Goal: Task Accomplishment & Management: Manage account settings

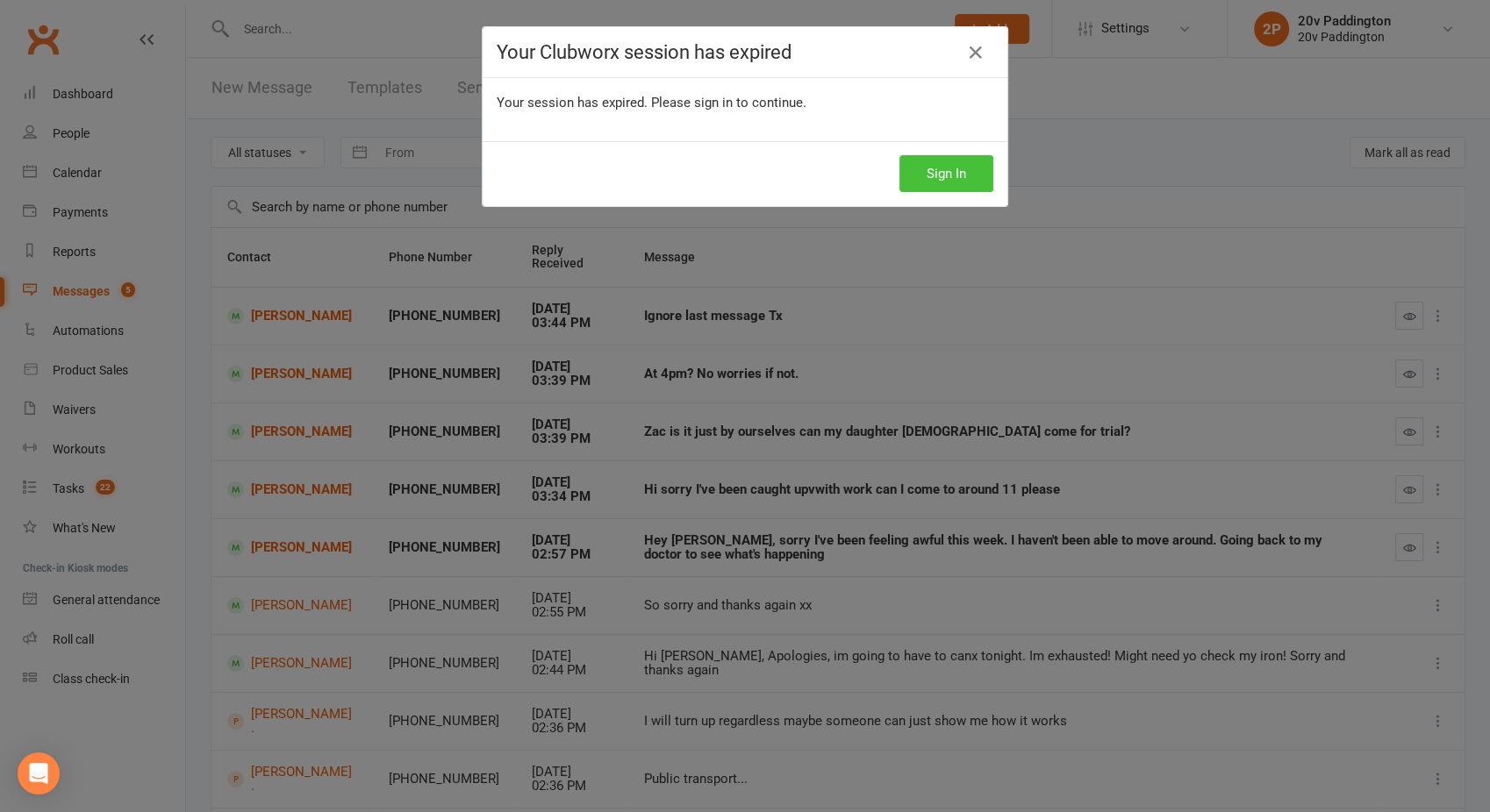
click at [932, 160] on button "Sign In" at bounding box center [947, 173] width 94 height 37
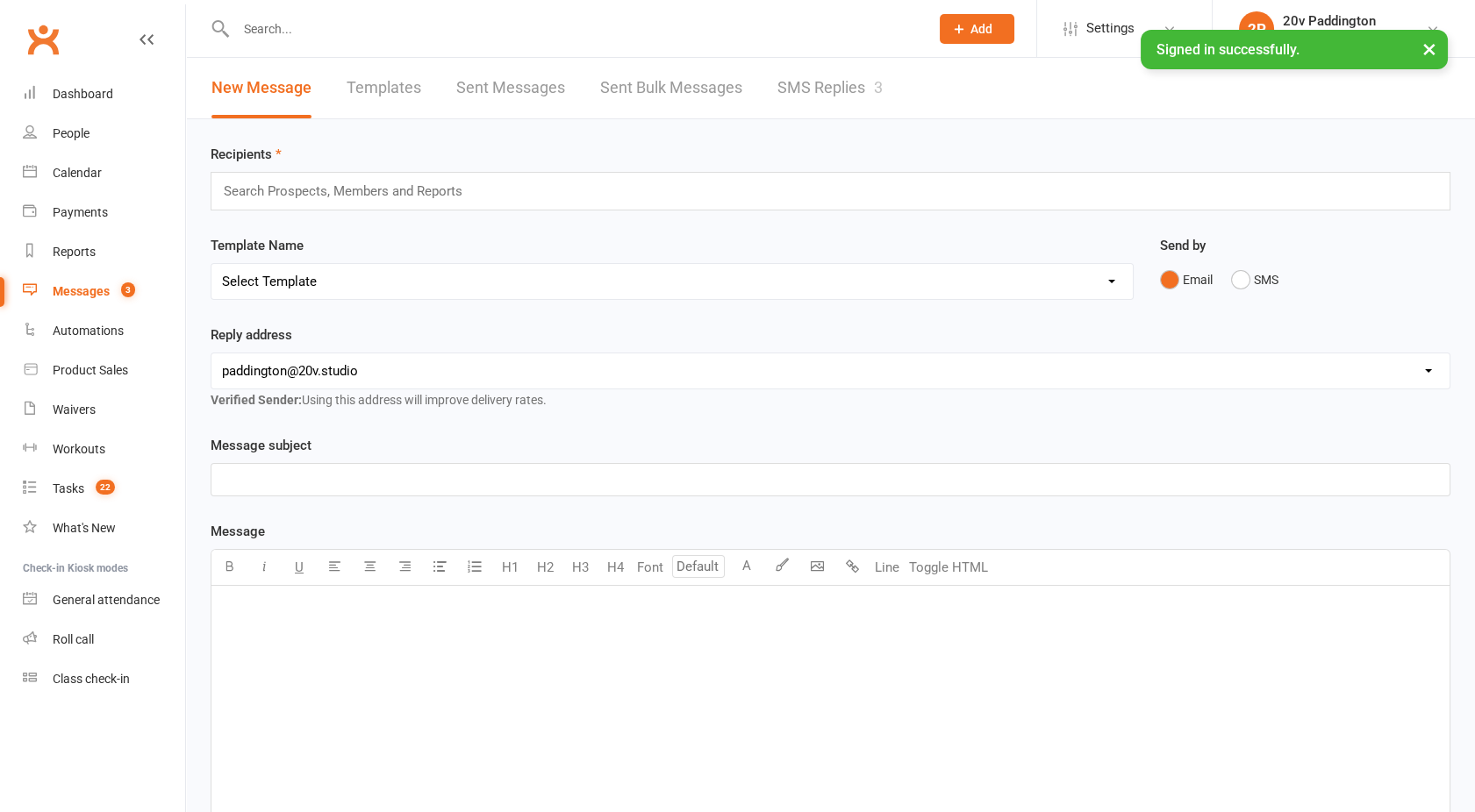
click at [842, 80] on link "SMS Replies 3" at bounding box center [830, 88] width 105 height 60
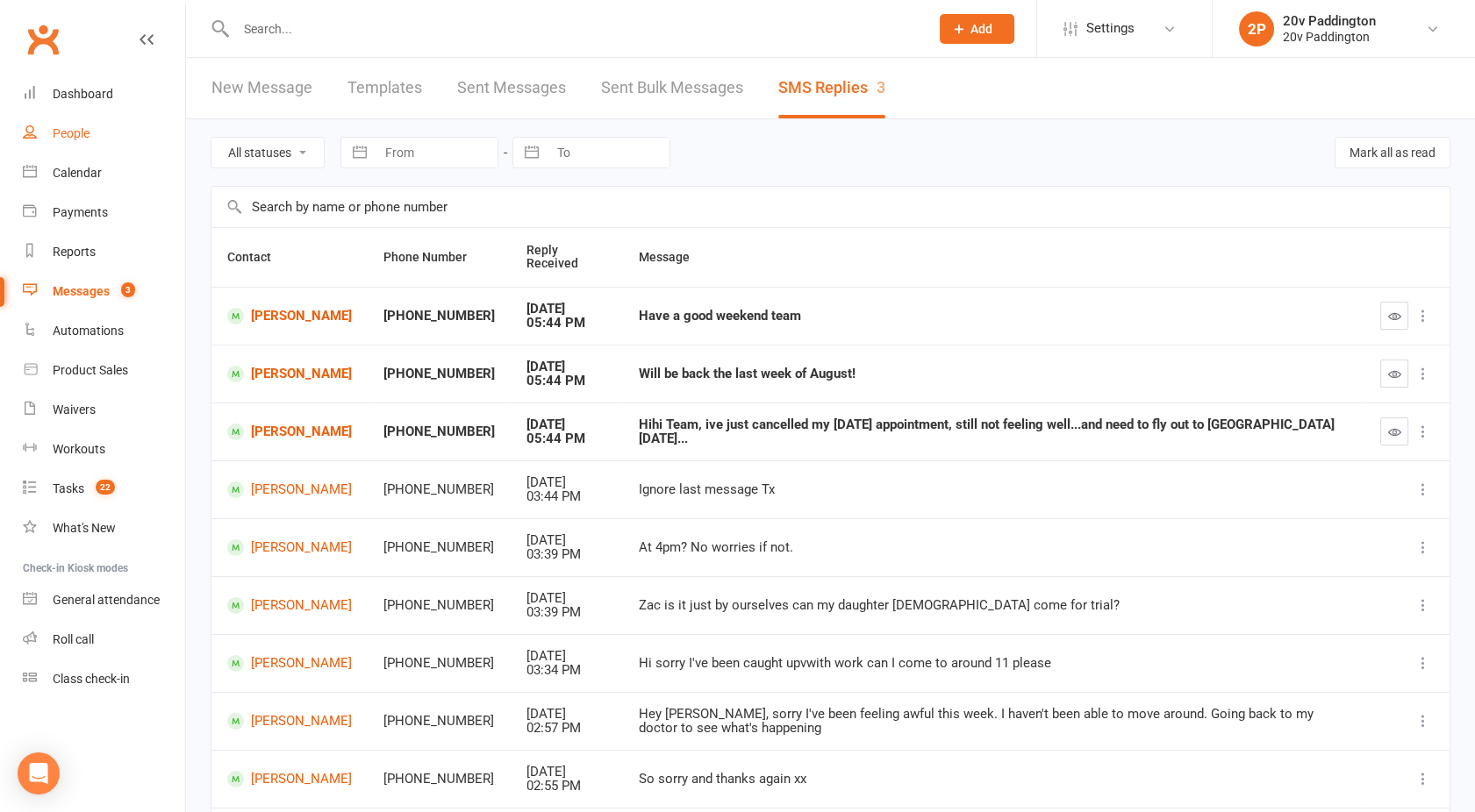
click at [80, 139] on div "People" at bounding box center [71, 133] width 37 height 14
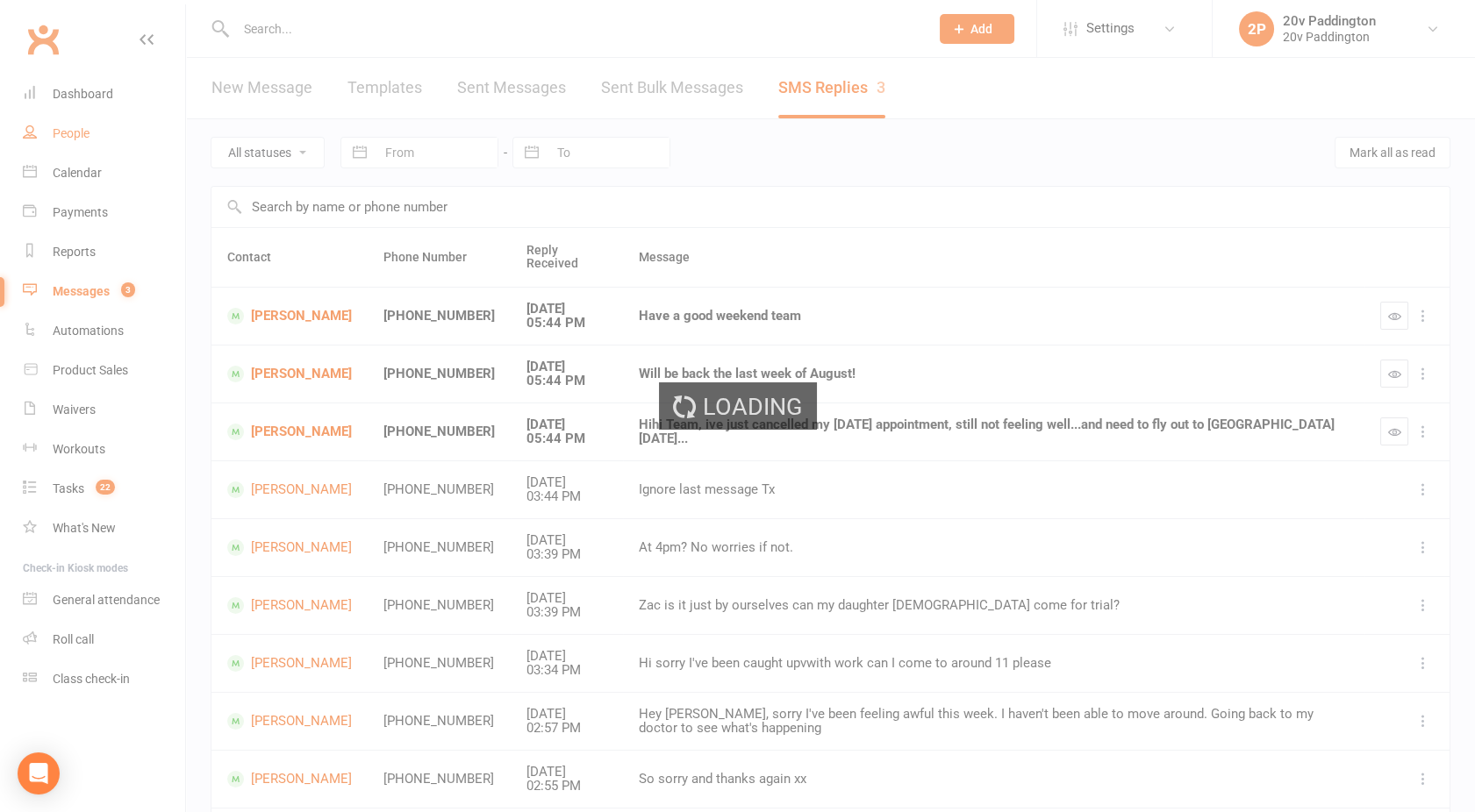
select select "100"
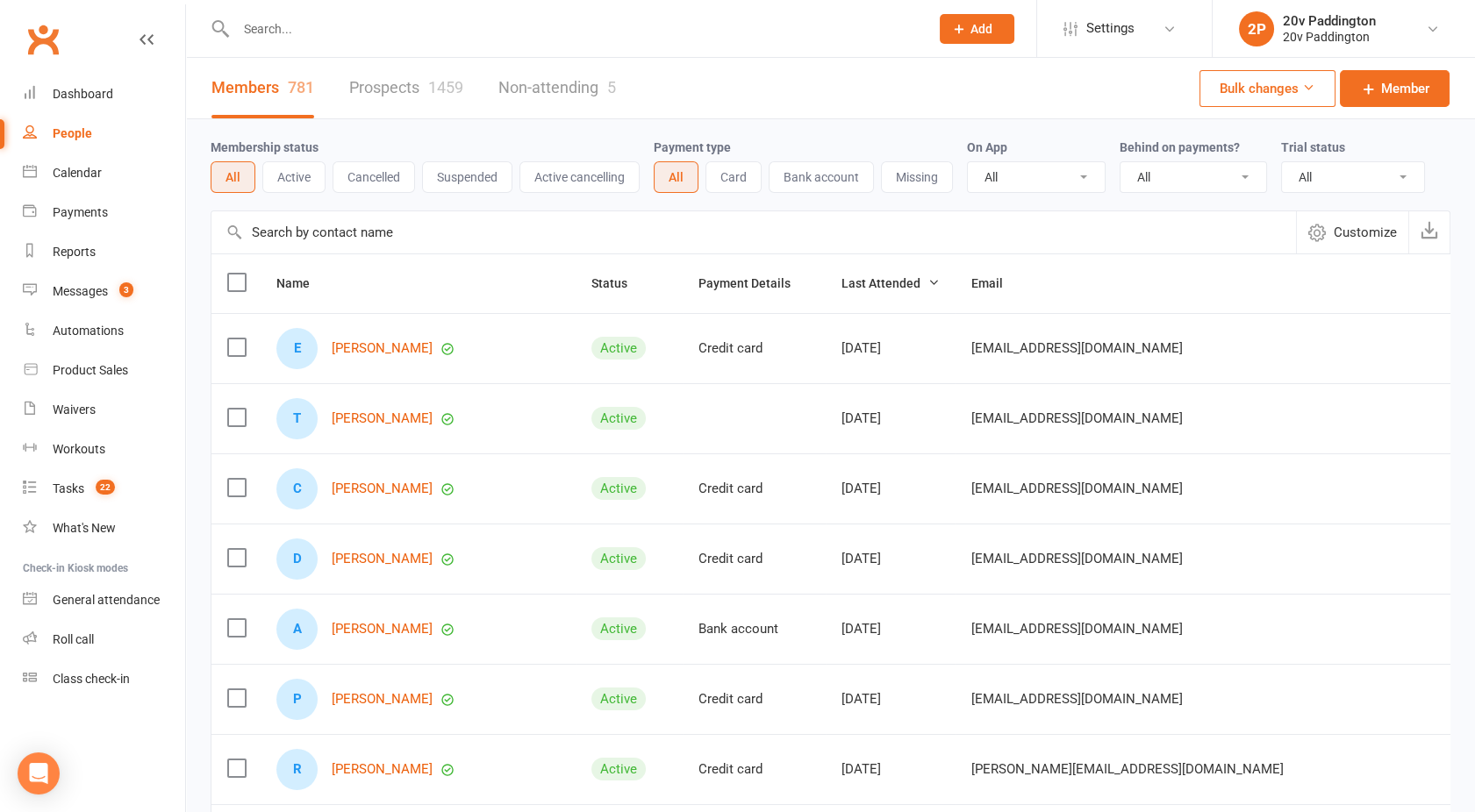
click at [407, 87] on link "Prospects 1459" at bounding box center [406, 88] width 114 height 60
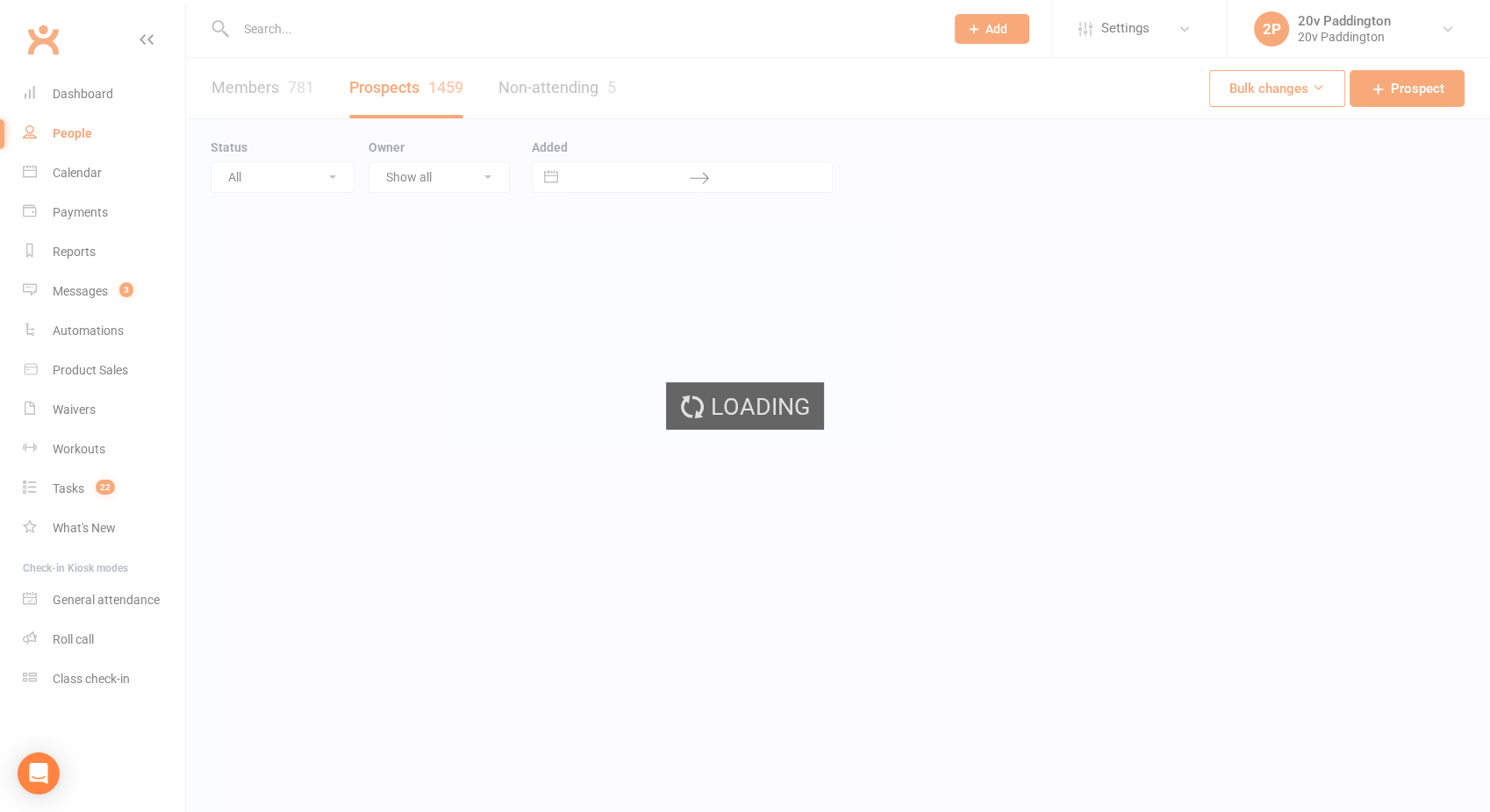
select select "100"
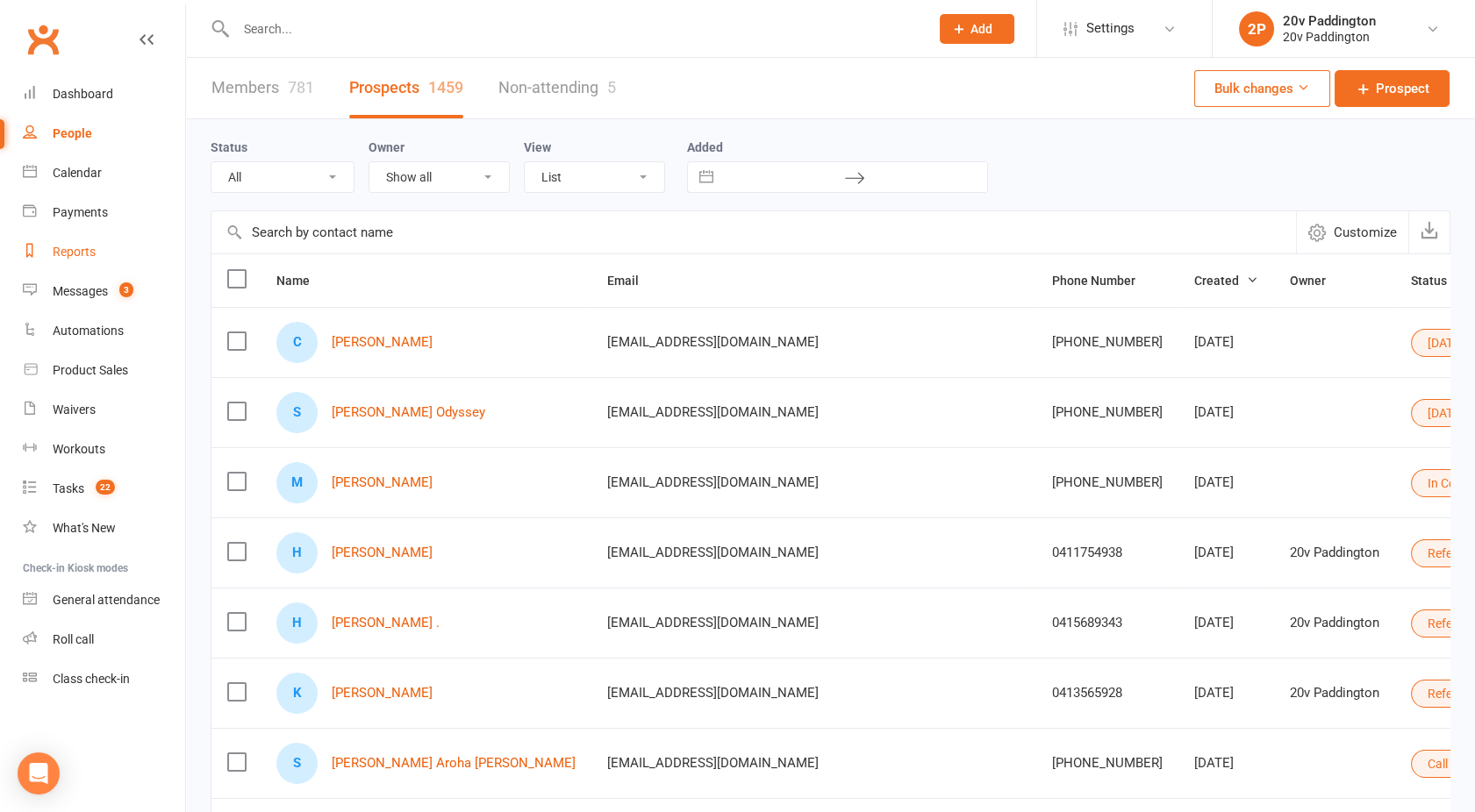
click at [77, 251] on div "Reports" at bounding box center [74, 251] width 43 height 14
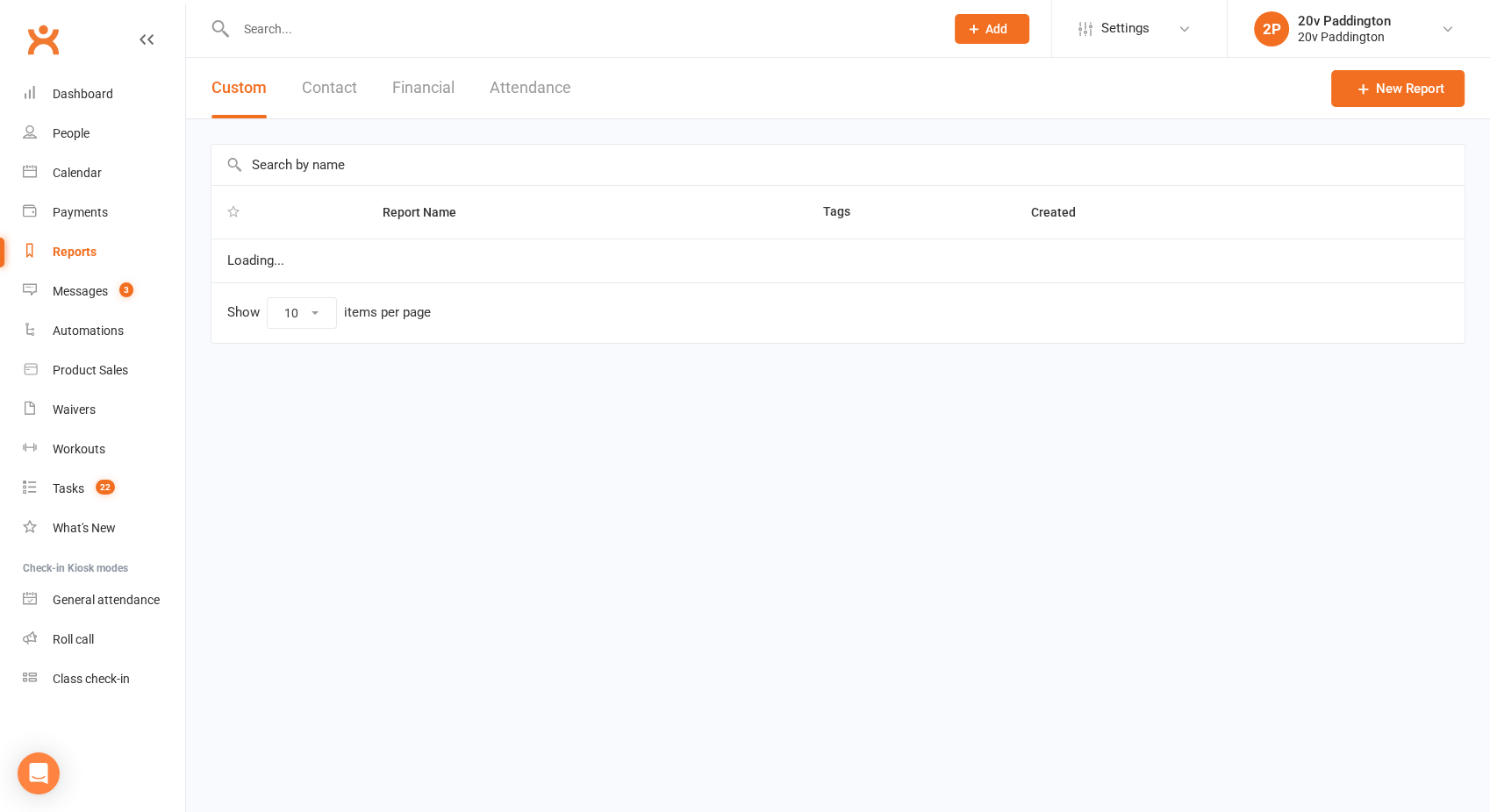
select select "100"
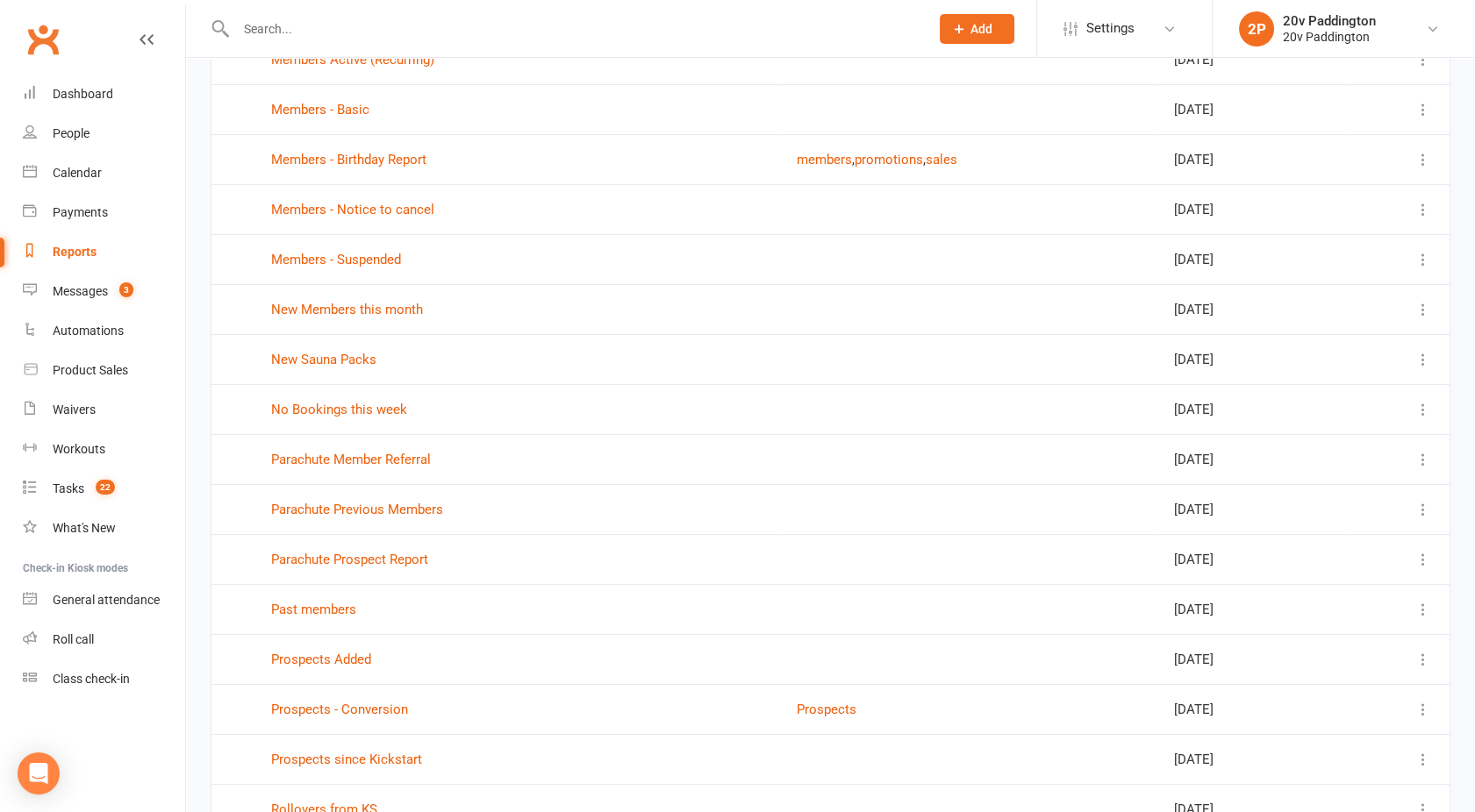
scroll to position [958, 0]
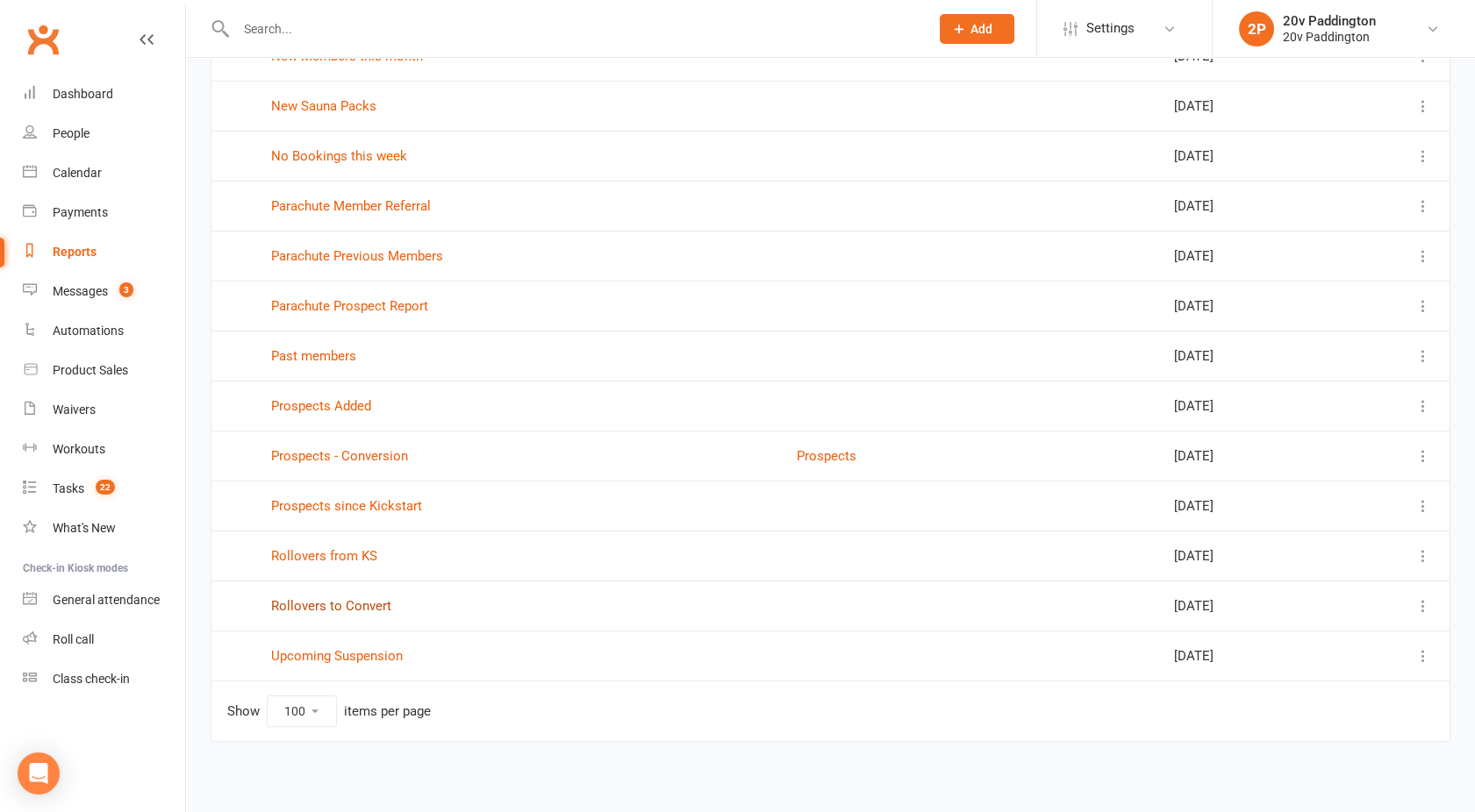
click at [325, 601] on link "Rollovers to Convert" at bounding box center [331, 606] width 120 height 16
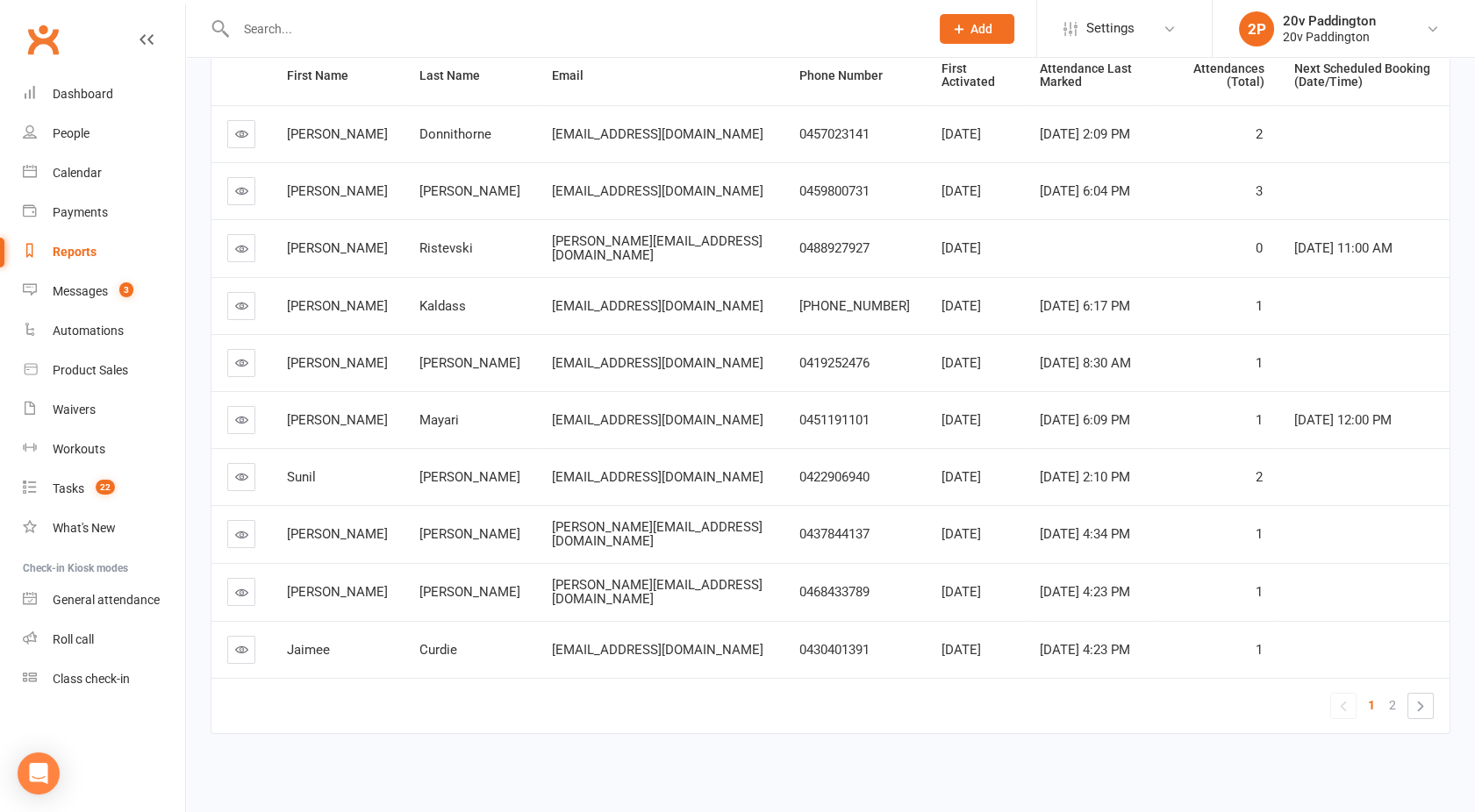
scroll to position [246, 0]
click at [1389, 699] on span "2" at bounding box center [1392, 705] width 7 height 24
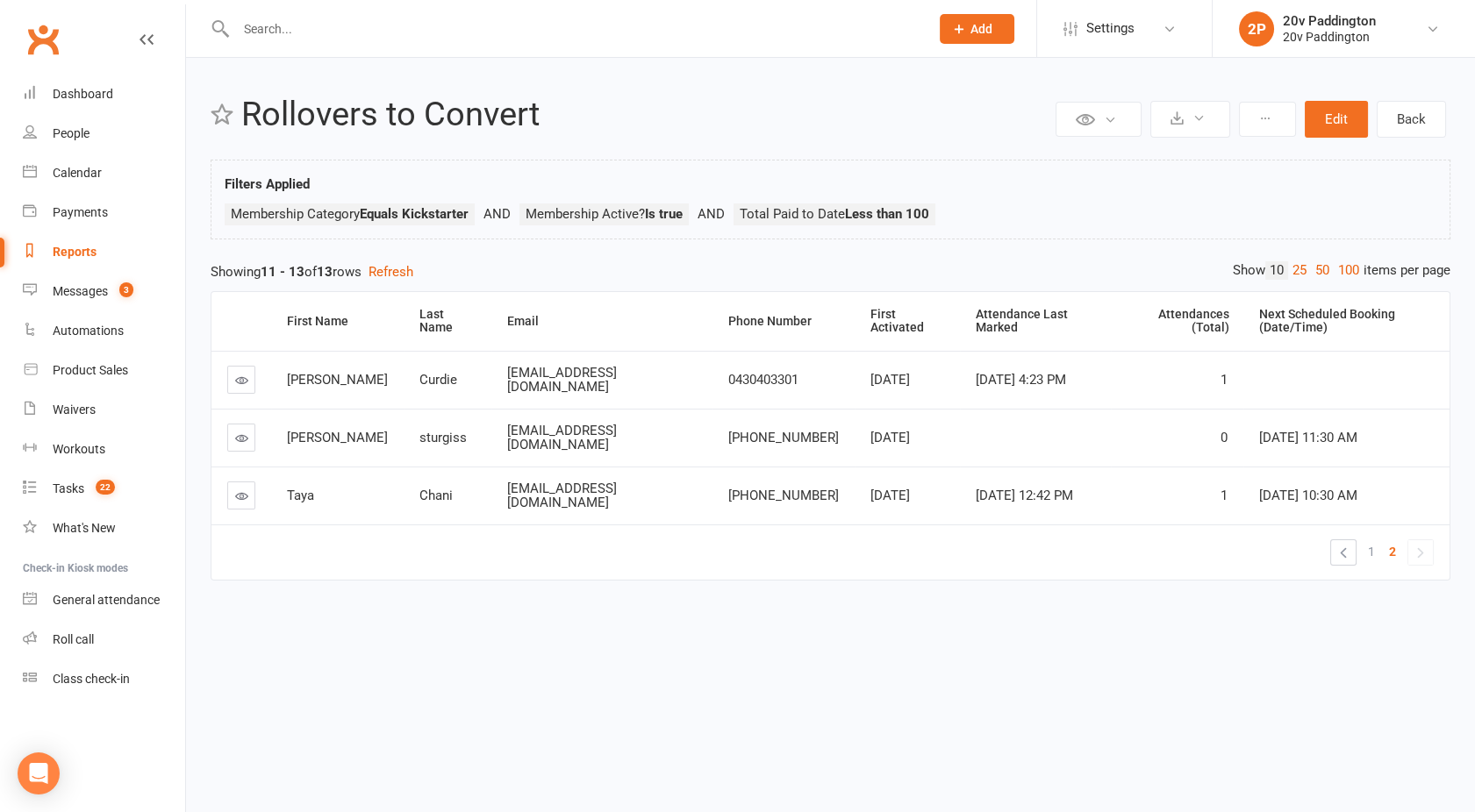
scroll to position [0, 0]
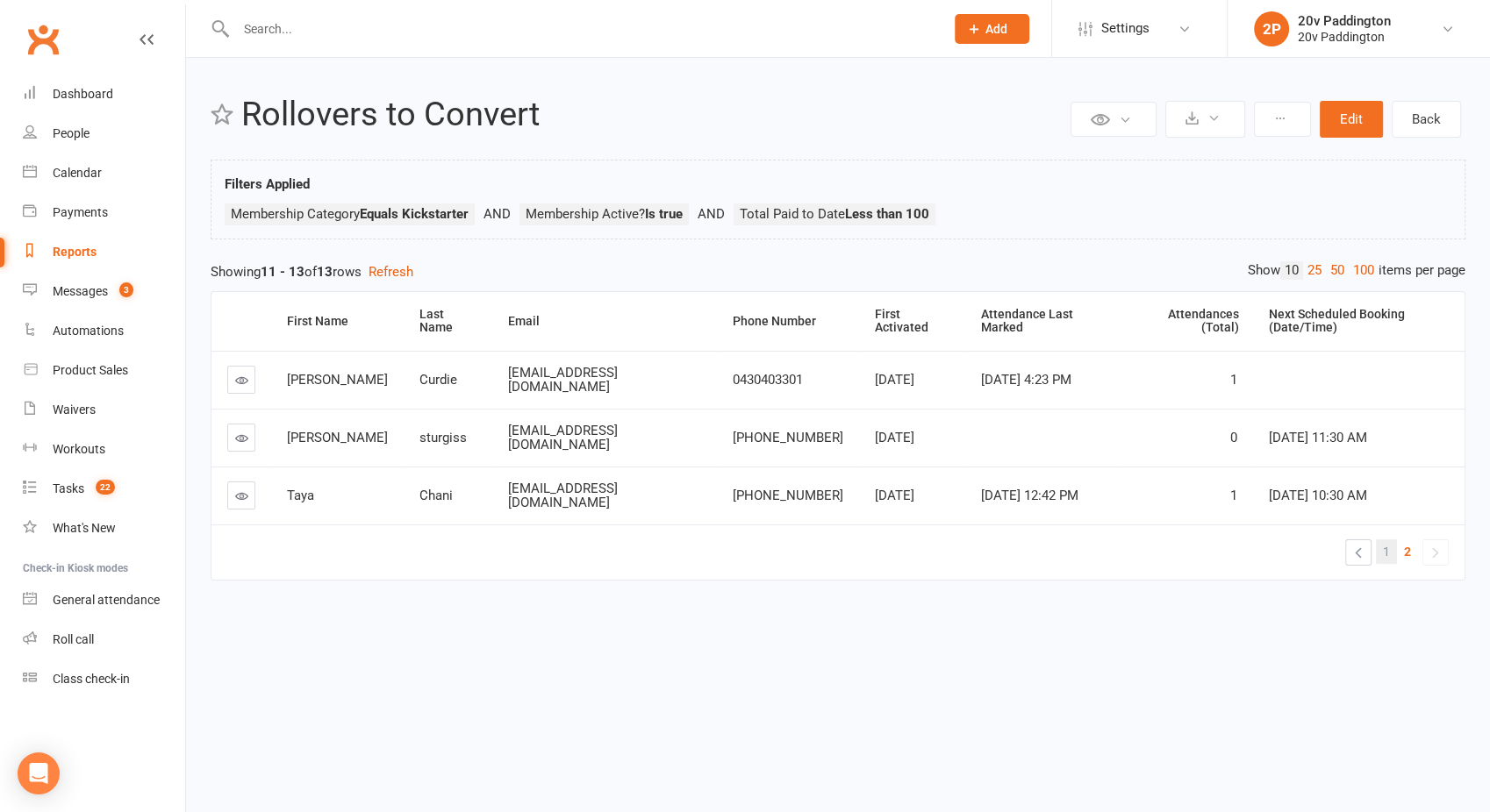
click at [1391, 539] on link "1" at bounding box center [1387, 552] width 21 height 24
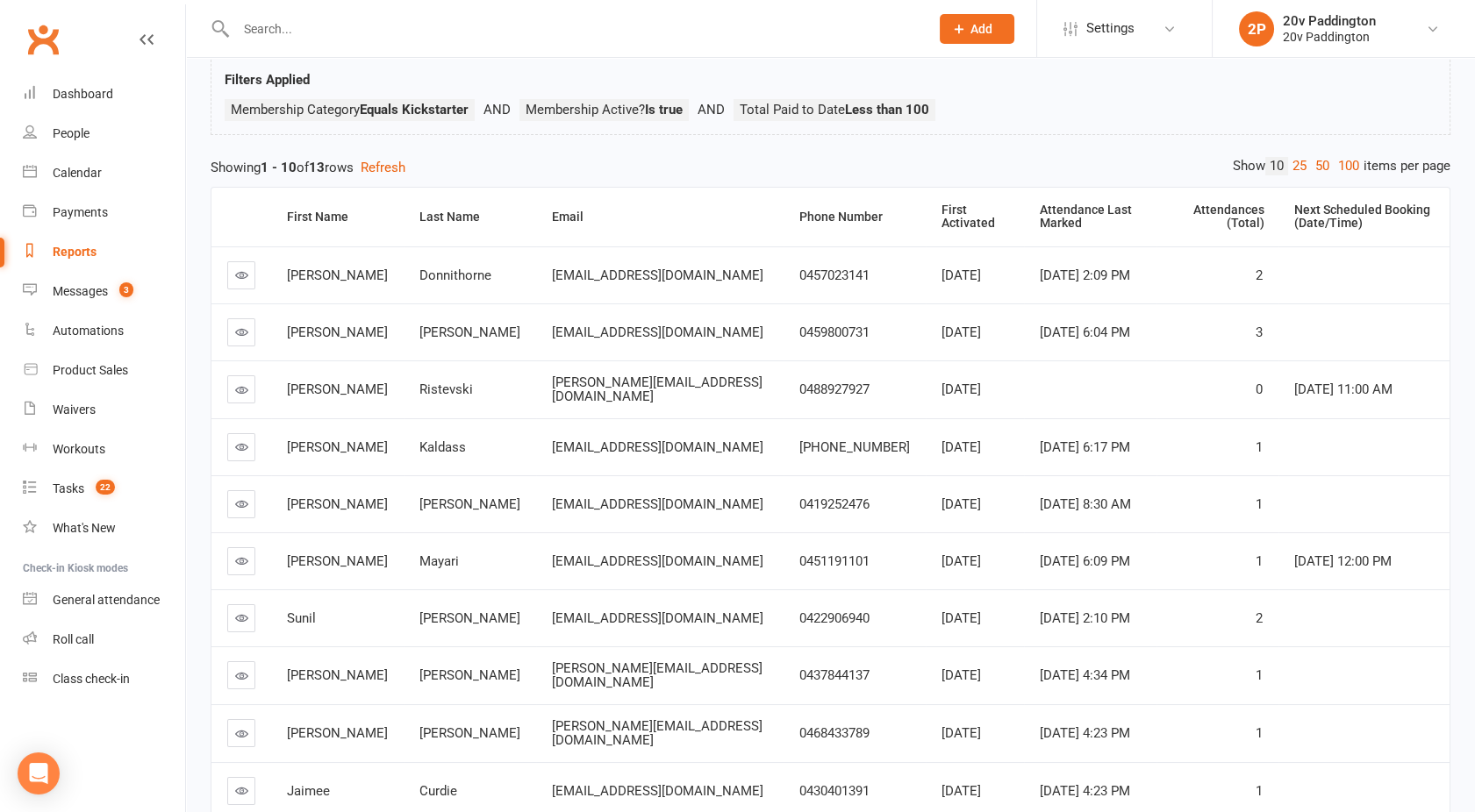
scroll to position [207, 0]
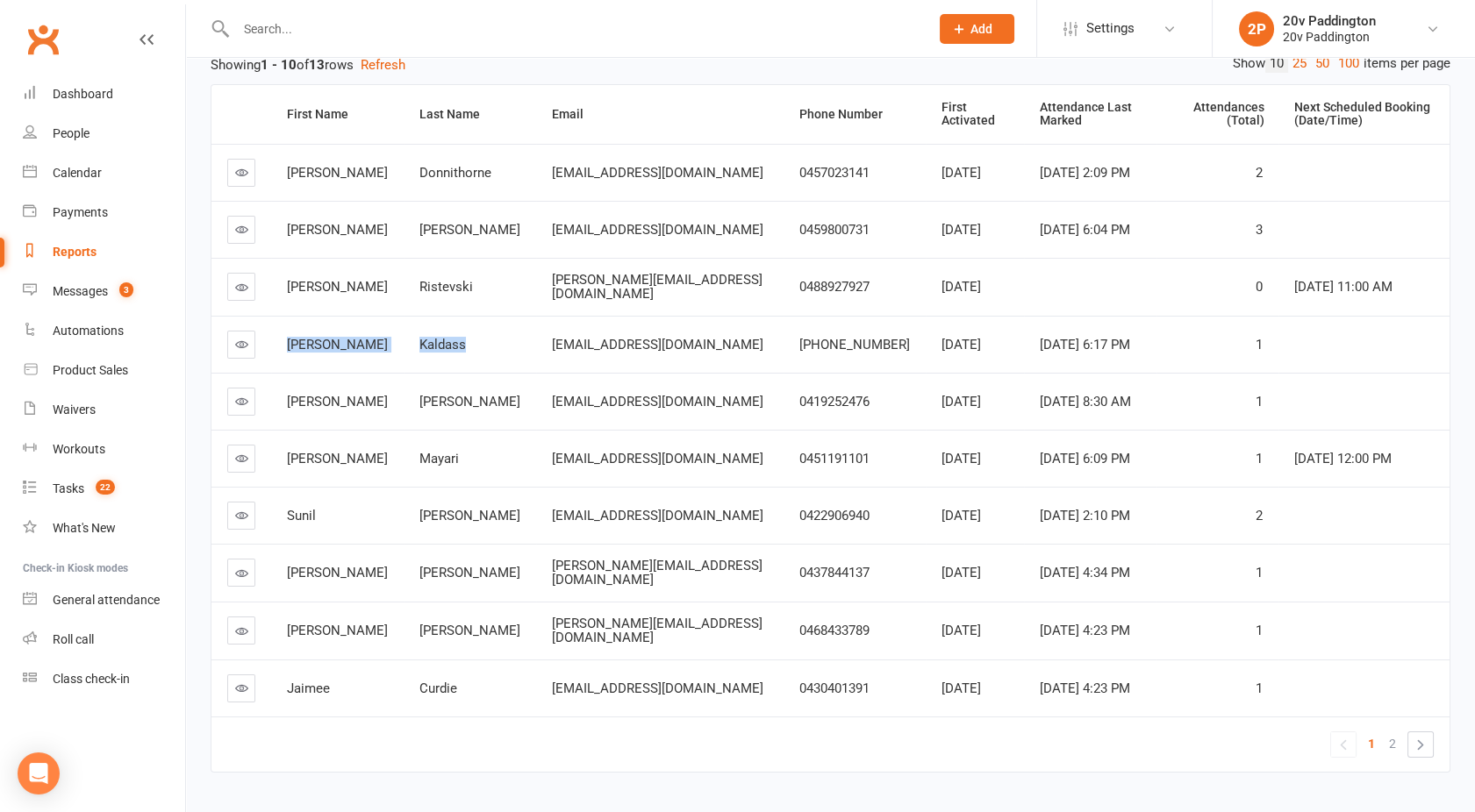
drag, startPoint x: 289, startPoint y: 336, endPoint x: 429, endPoint y: 349, distance: 140.6
click at [429, 349] on tr "[PERSON_NAME] [EMAIL_ADDRESS][DOMAIN_NAME] [PHONE_NUMBER] [DATE] [DATE] 6:17 PM…" at bounding box center [830, 344] width 1238 height 57
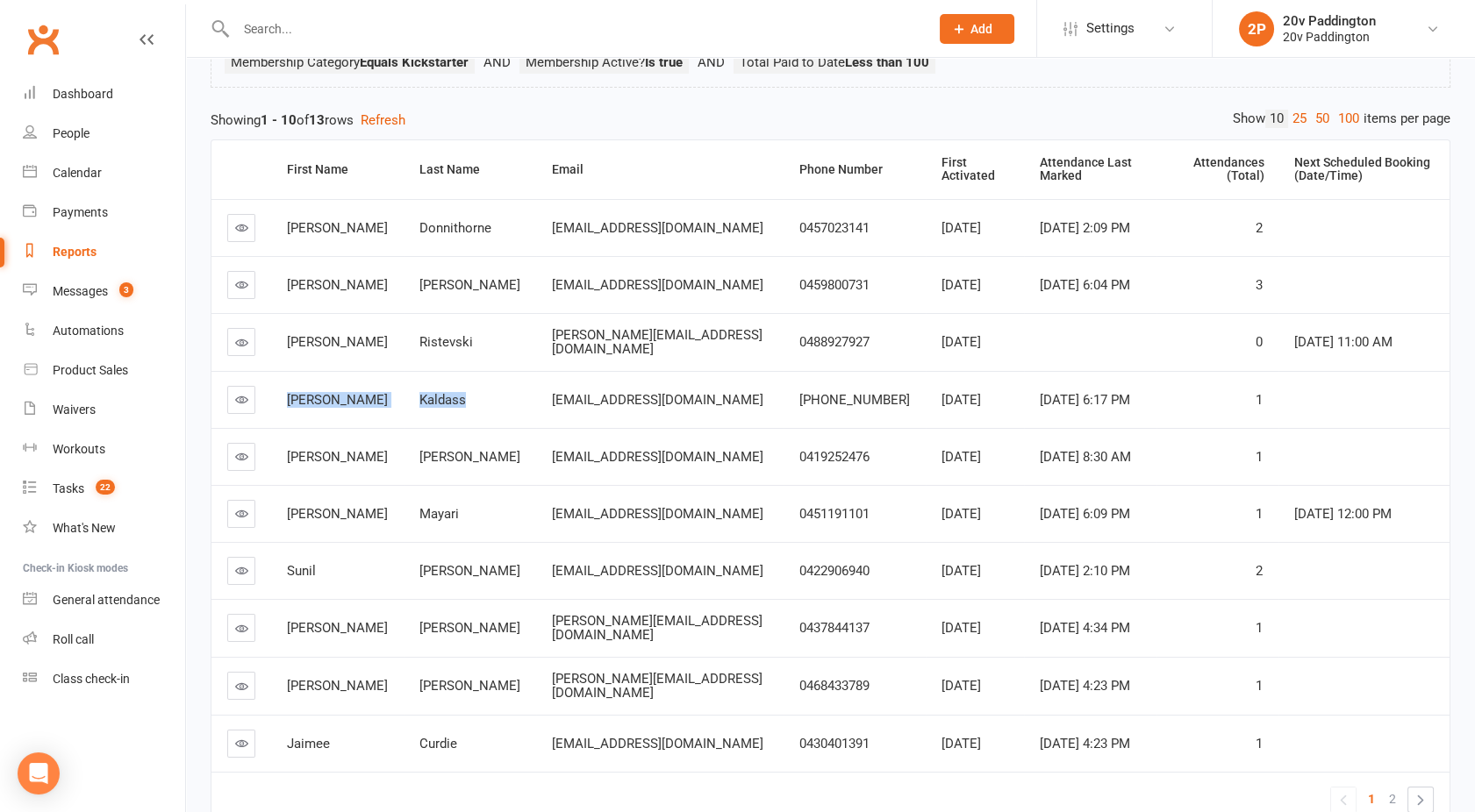
scroll to position [151, 0]
click at [435, 394] on div "Kaldass" at bounding box center [469, 401] width 101 height 15
click at [93, 288] on div "Messages" at bounding box center [80, 290] width 55 height 14
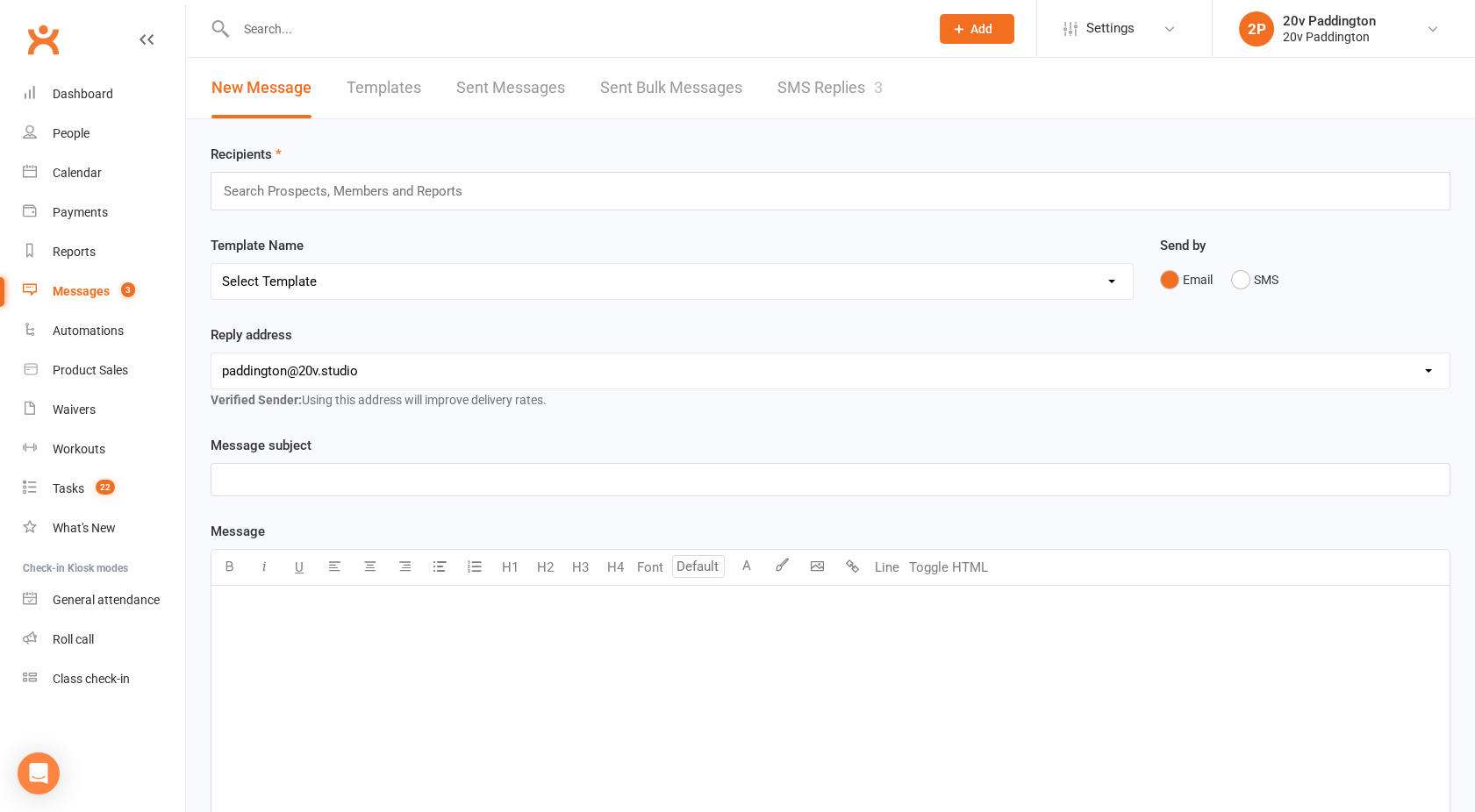
click at [878, 63] on link "SMS Replies 3" at bounding box center [830, 88] width 105 height 60
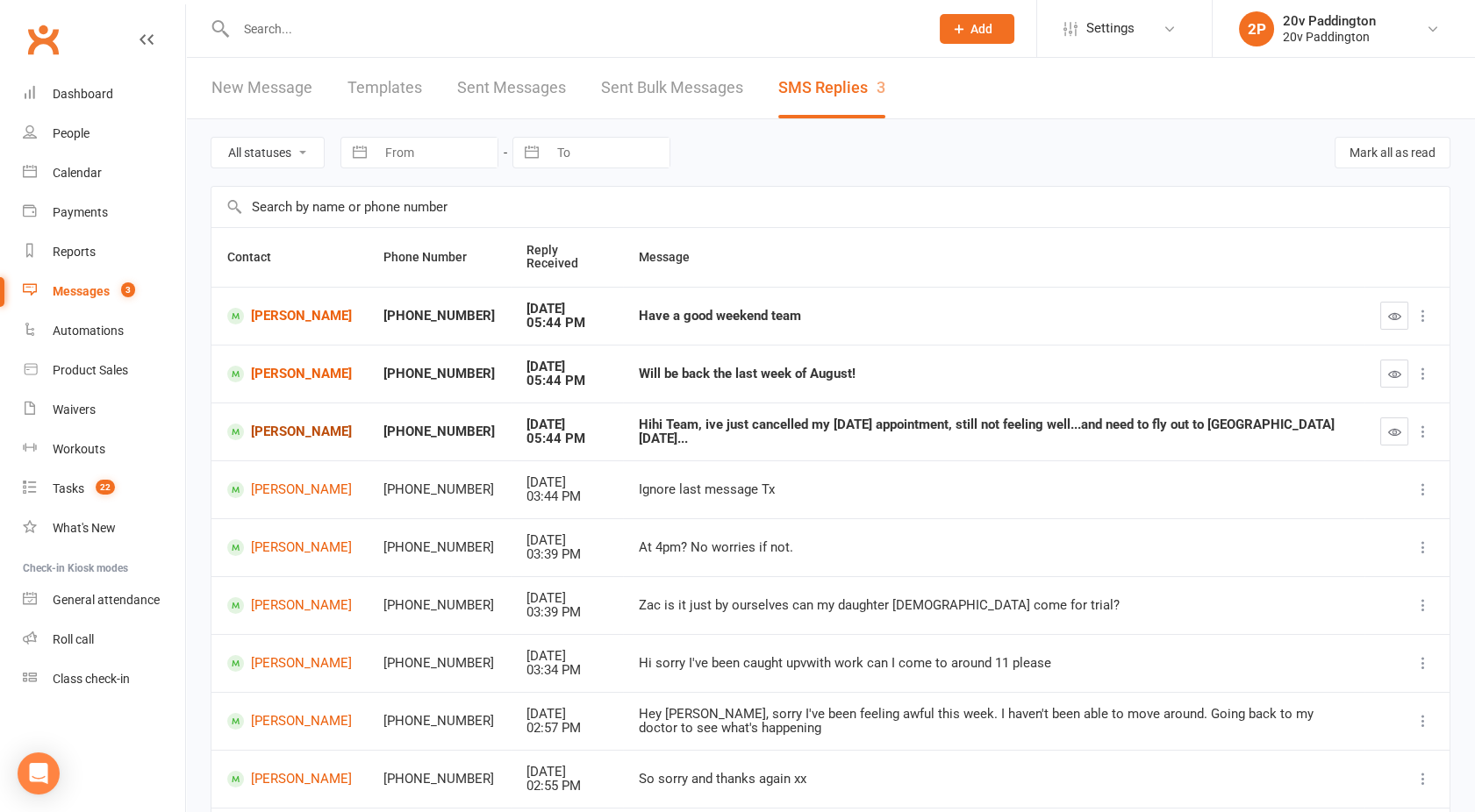
click at [272, 440] on link "[PERSON_NAME]" at bounding box center [290, 432] width 125 height 17
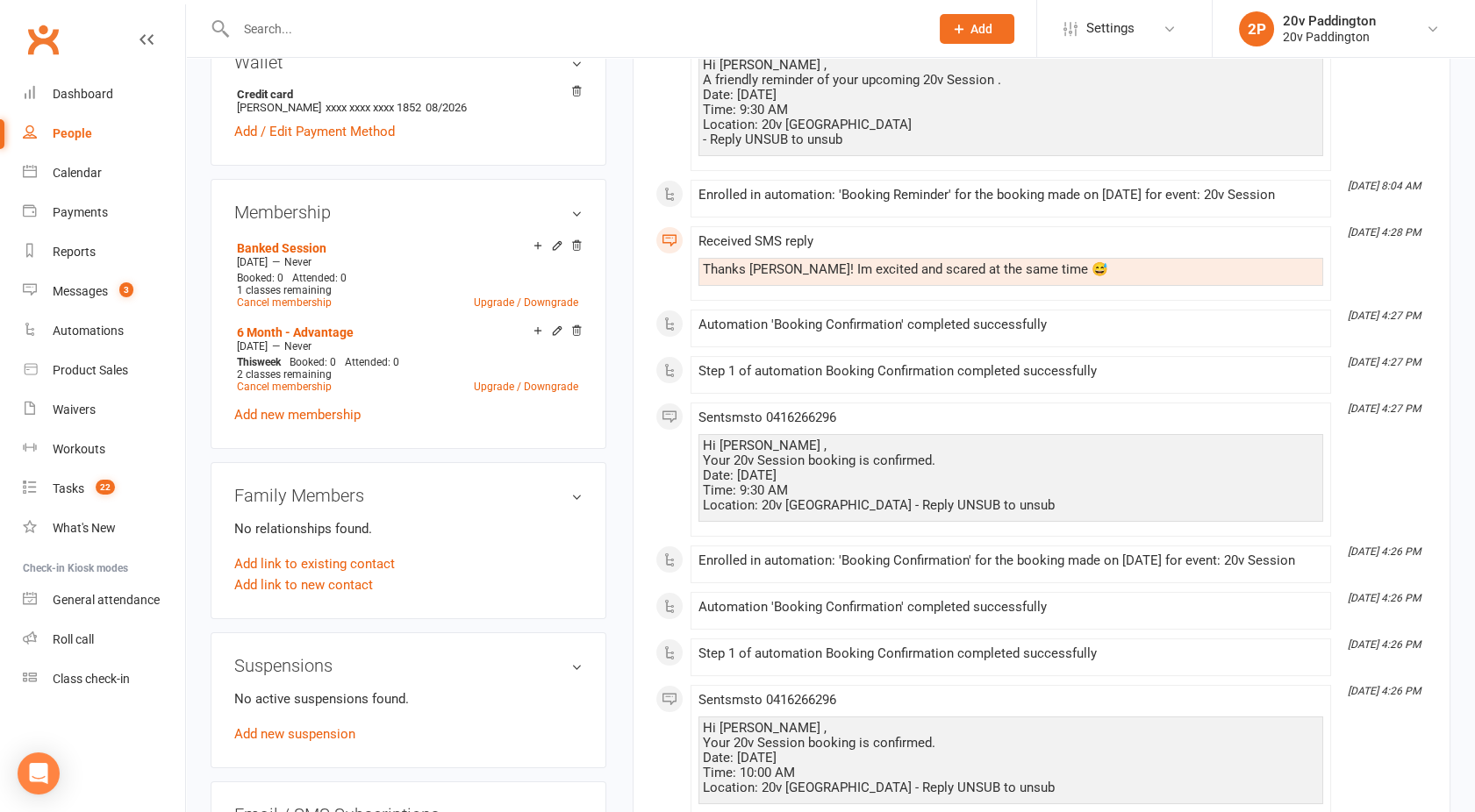
scroll to position [809, 0]
click at [270, 732] on link "Add new suspension" at bounding box center [294, 733] width 121 height 16
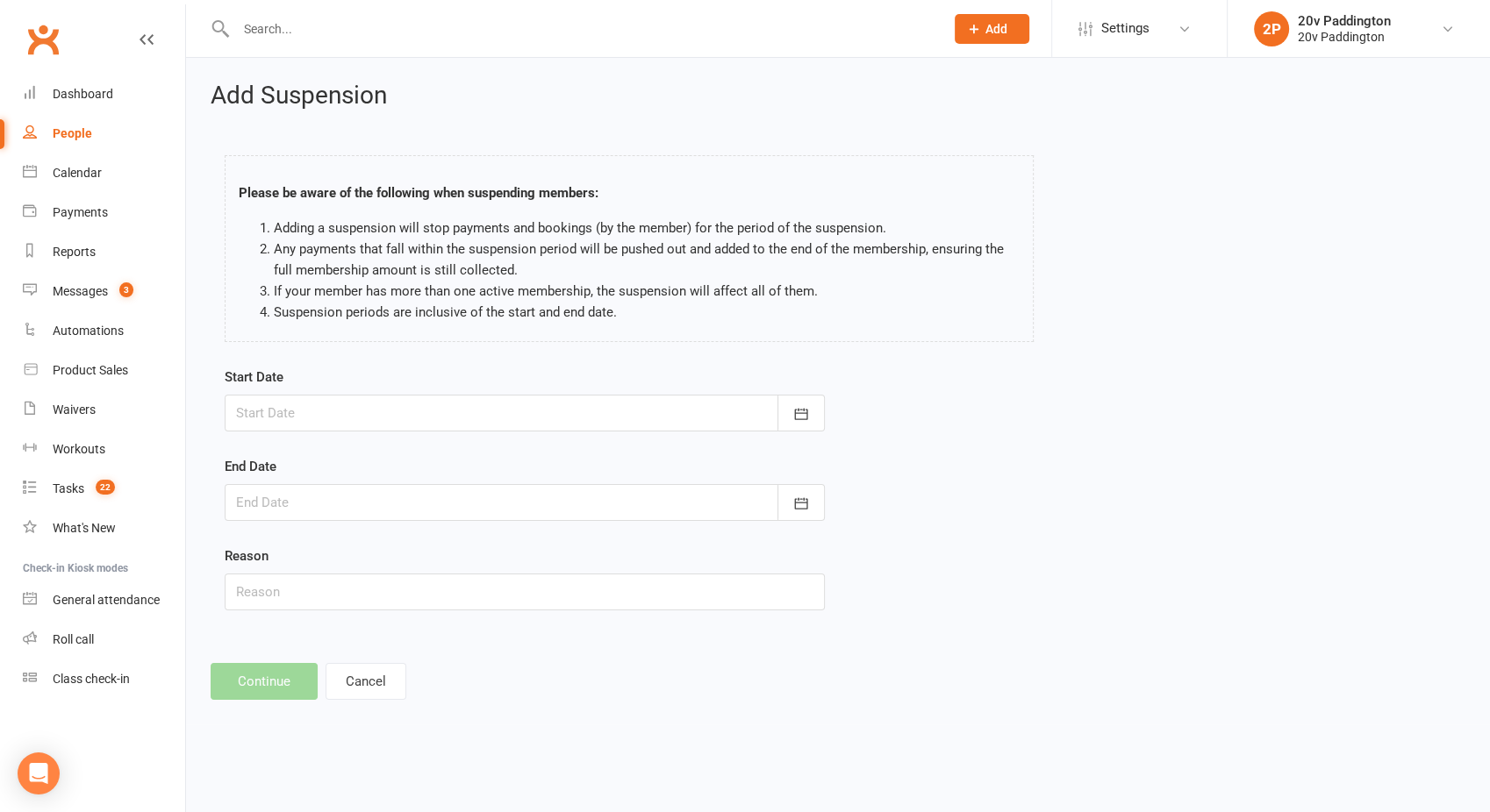
click at [277, 411] on div at bounding box center [525, 413] width 601 height 37
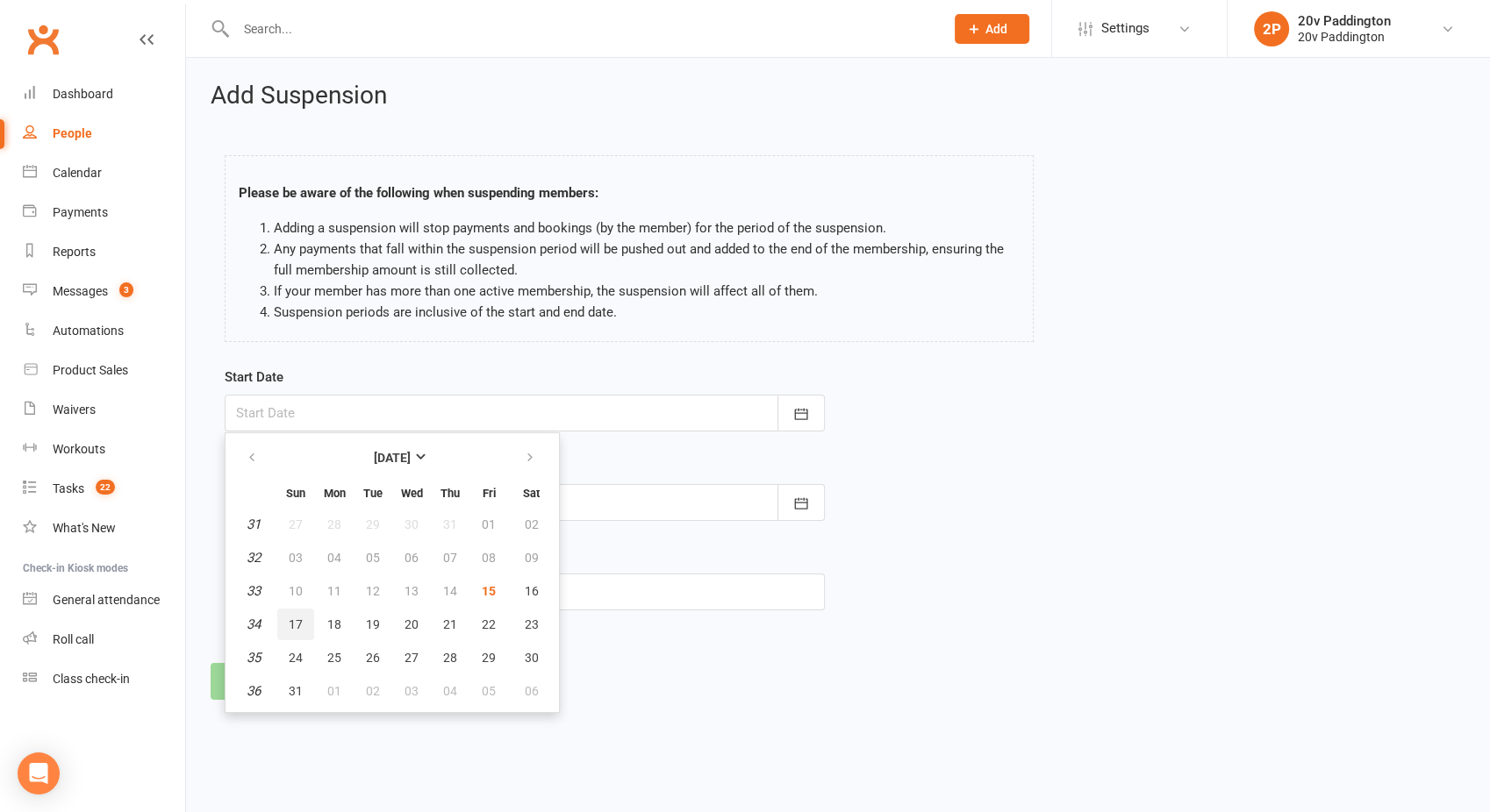
click at [293, 624] on span "17" at bounding box center [295, 624] width 14 height 14
type input "[DATE]"
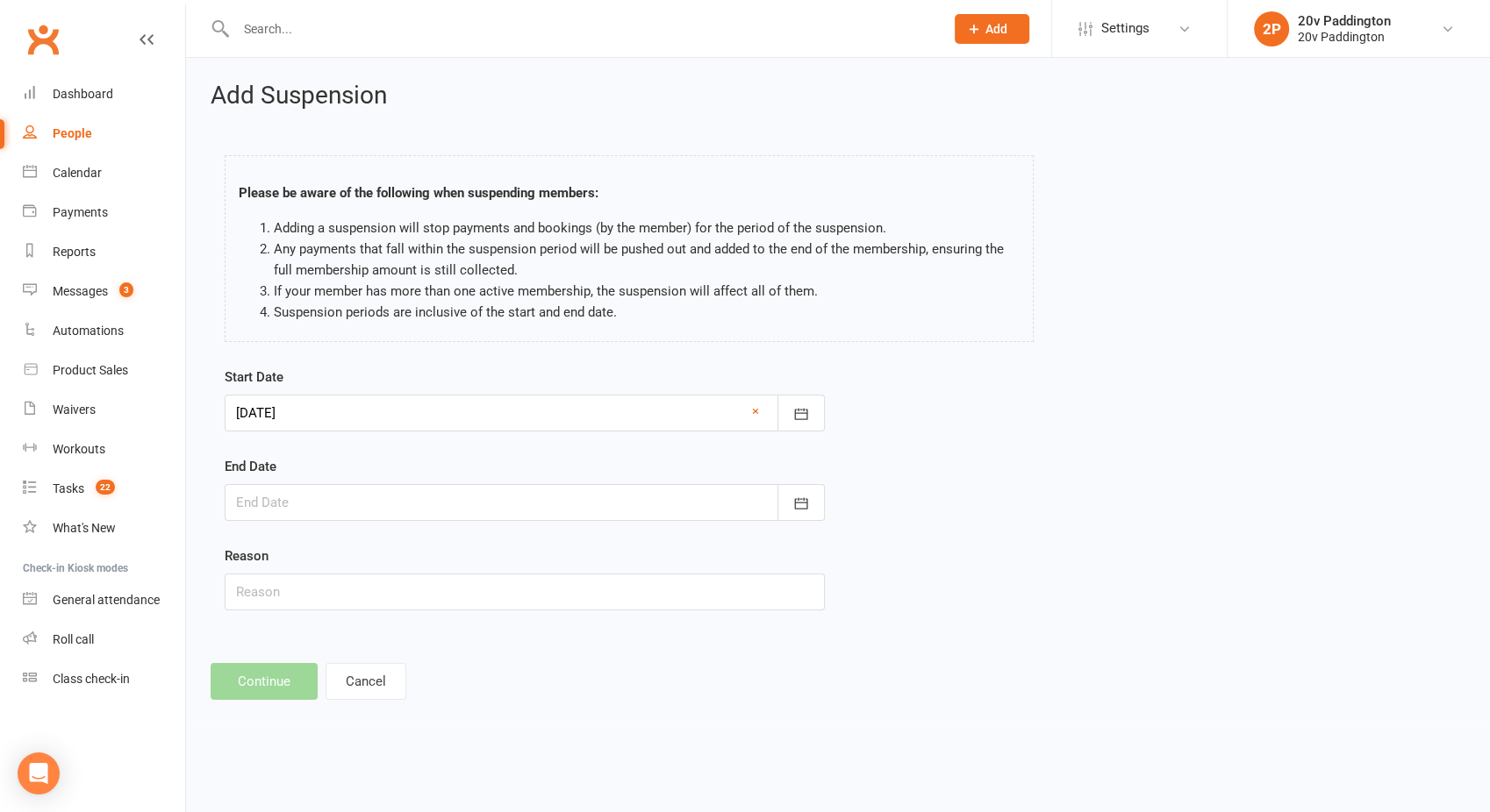
click at [301, 485] on div at bounding box center [525, 502] width 601 height 37
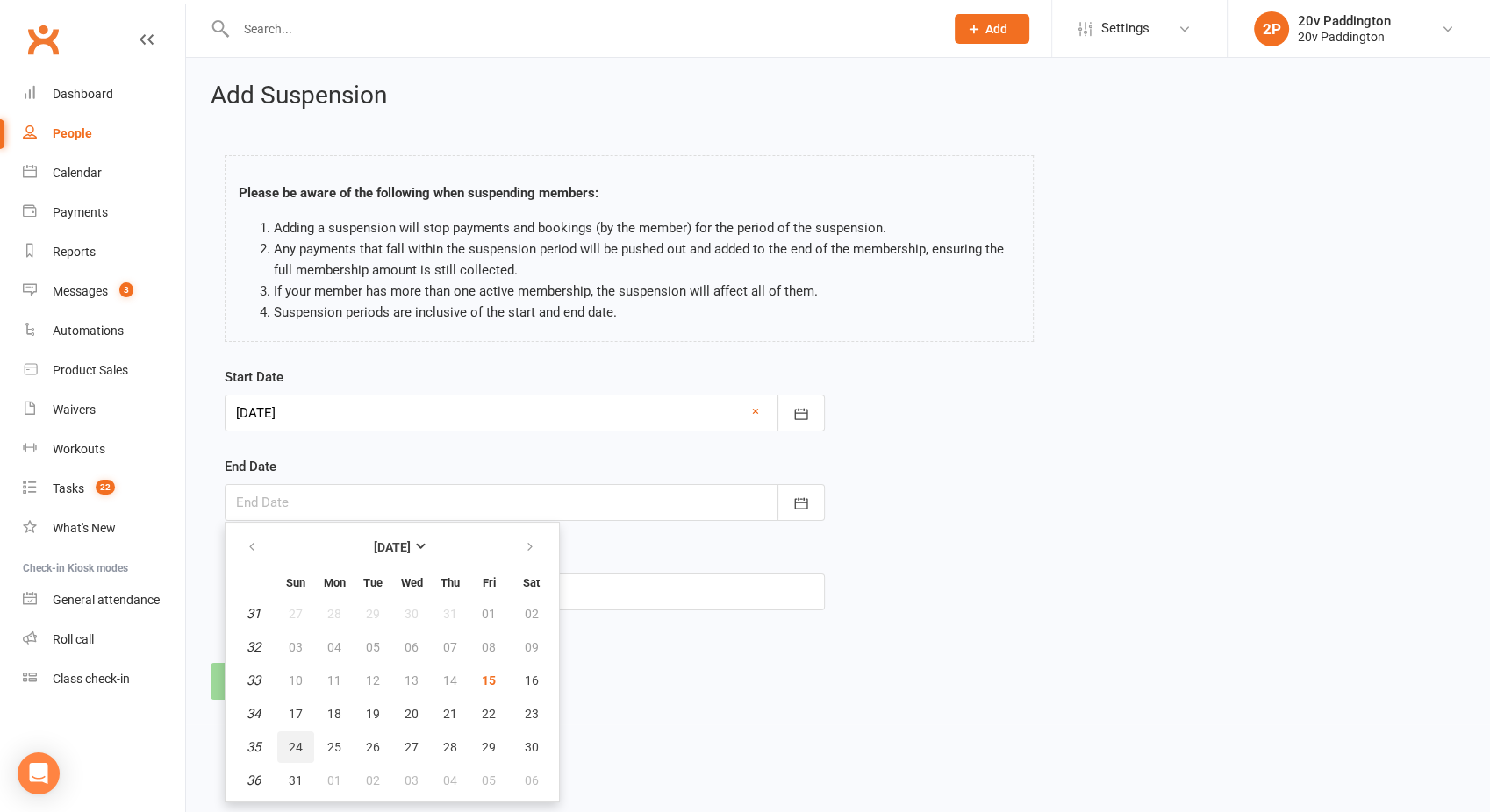
click at [293, 741] on span "24" at bounding box center [295, 747] width 14 height 14
type input "[DATE]"
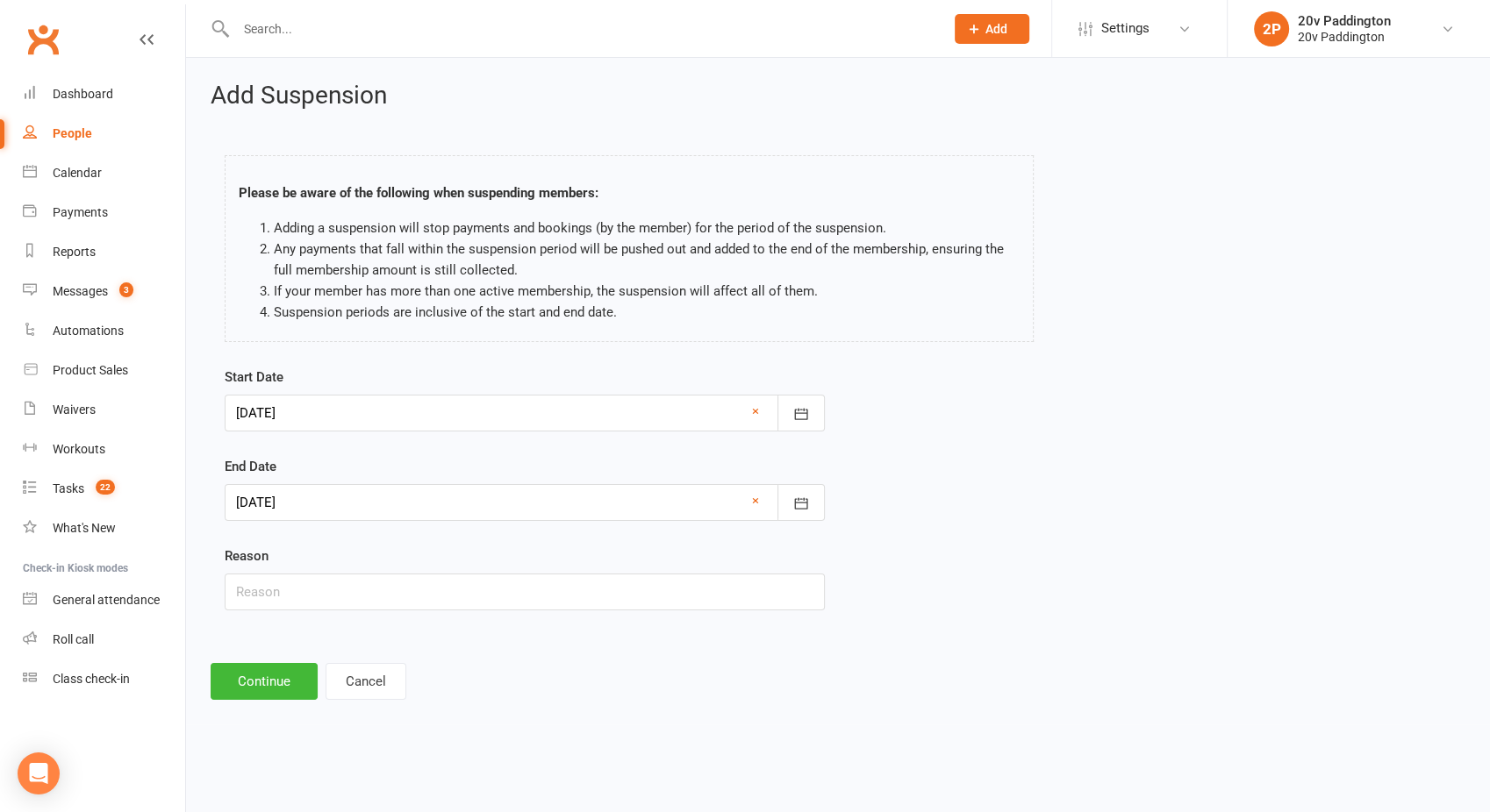
click at [257, 704] on div "Add Suspension Please be aware of the following when suspending members: Adding…" at bounding box center [838, 391] width 1304 height 666
click at [260, 587] on input "text" at bounding box center [525, 592] width 601 height 37
type input "NZ"
click at [265, 664] on button "Continue" at bounding box center [264, 681] width 107 height 37
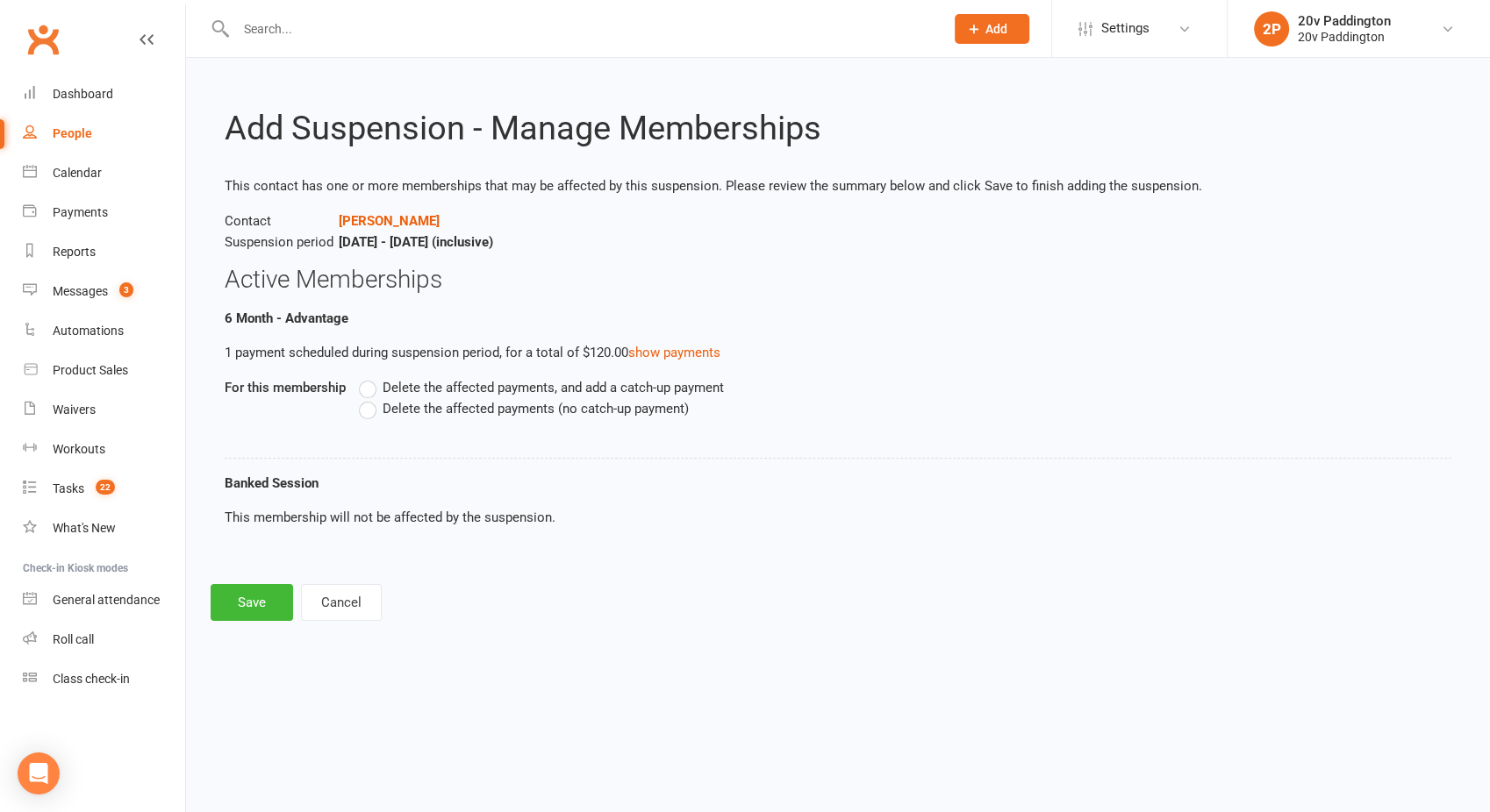
click at [369, 415] on label "Delete the affected payments (no catch-up payment)" at bounding box center [524, 409] width 330 height 21
click at [369, 398] on input "Delete the affected payments (no catch-up payment)" at bounding box center [365, 398] width 11 height 0
click at [259, 597] on button "Save" at bounding box center [252, 602] width 83 height 37
